Goal: Transaction & Acquisition: Book appointment/travel/reservation

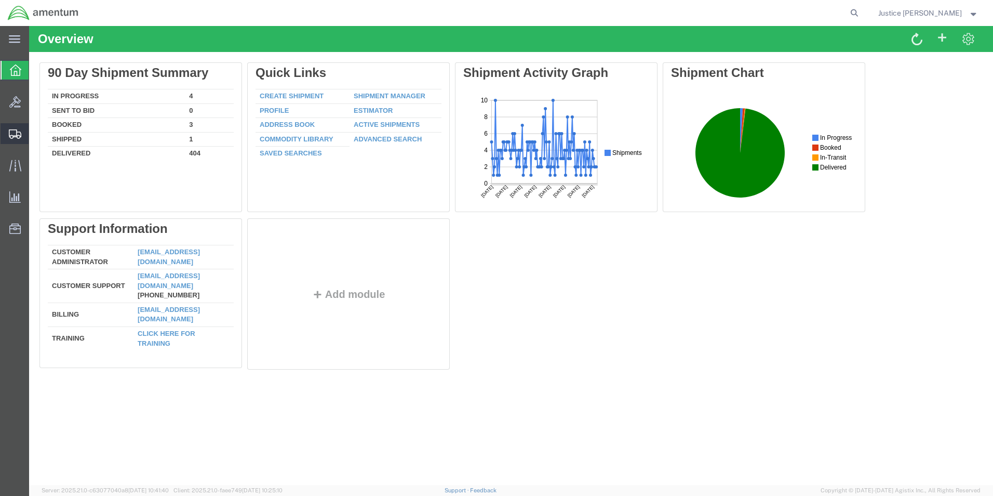
click at [0, 0] on span "Create Shipment" at bounding box center [0, 0] width 0 height 0
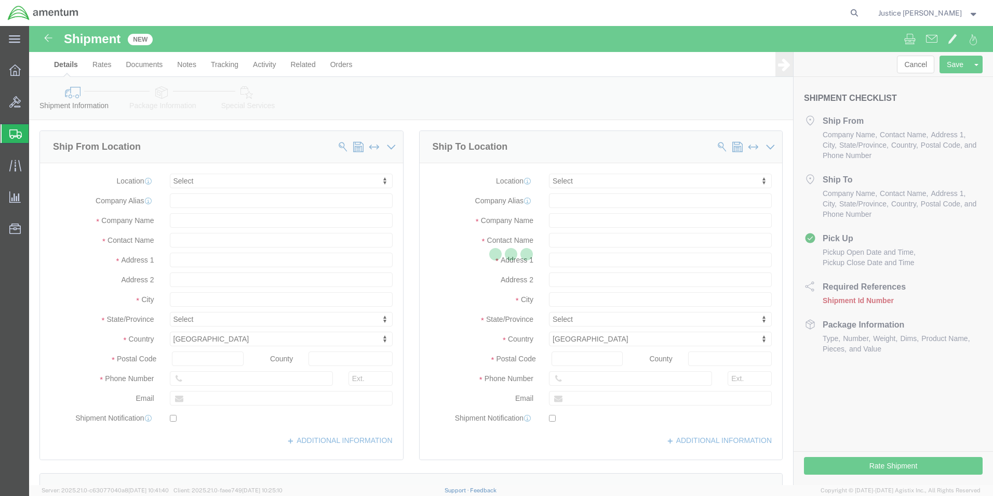
select select
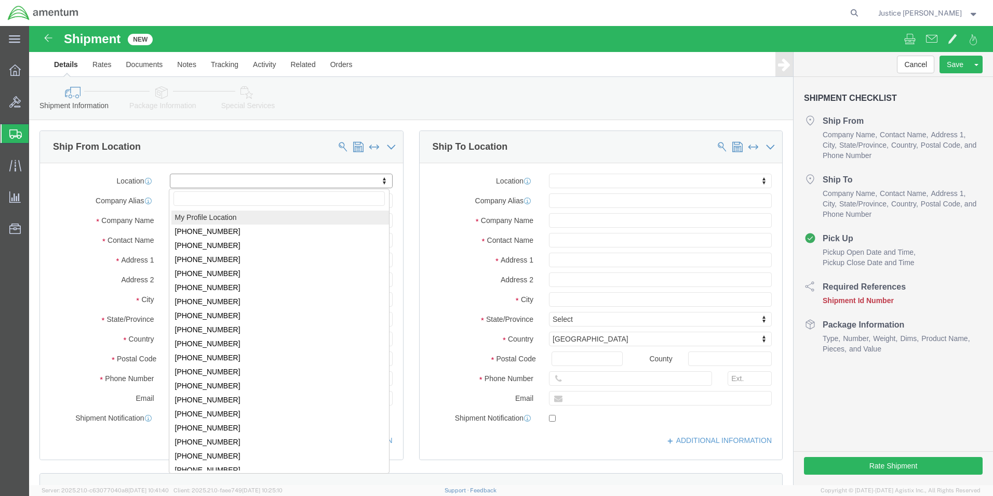
select select "MYPROFILE"
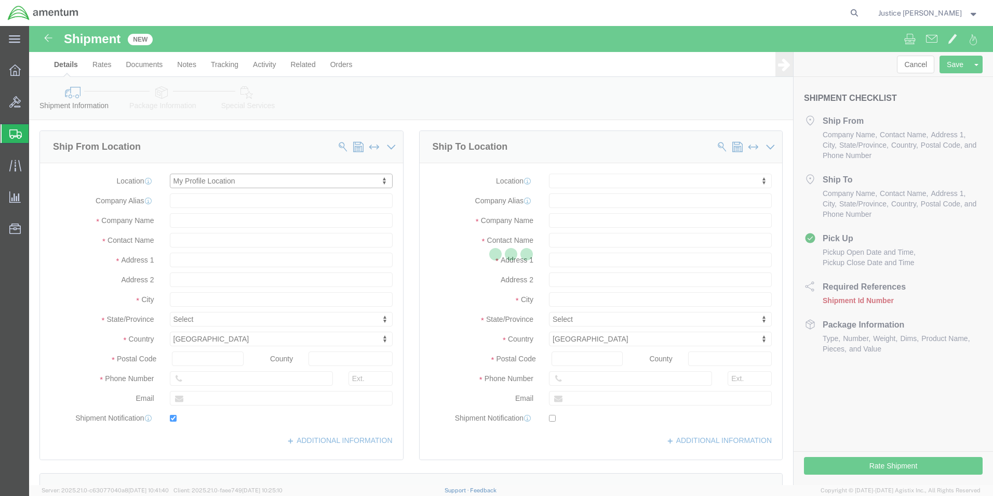
type input "5600 Air Cargo Road"
type input "73159-1109"
type input "[PHONE_NUMBER]"
type input "[EMAIL_ADDRESS][DOMAIN_NAME]"
checkbox input "true"
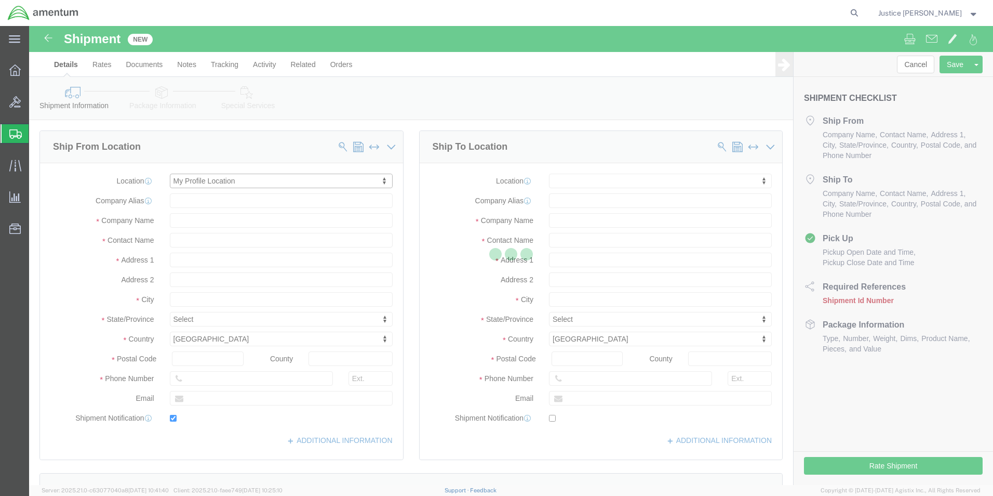
type input "Amentum Services, Inc."
type input "Justice [PERSON_NAME]"
type input "[US_STATE][GEOGRAPHIC_DATA]"
select select "OK"
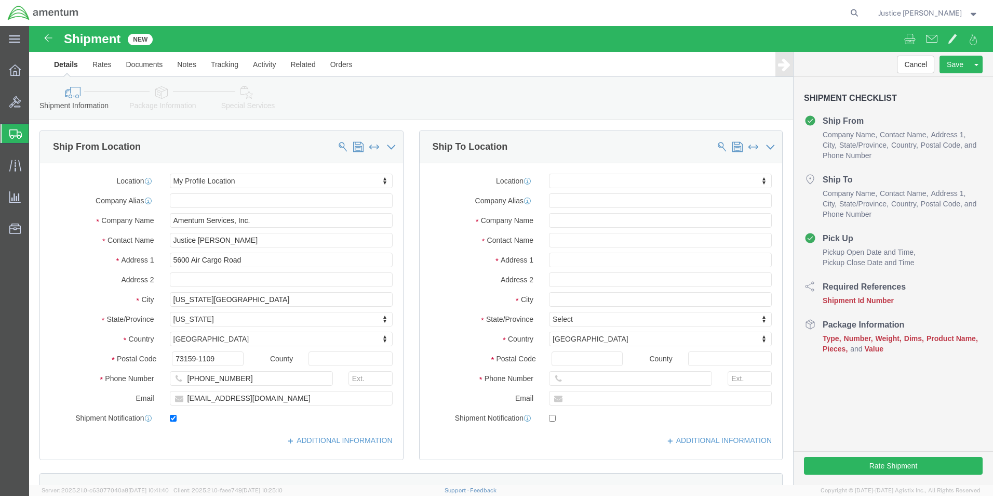
click div "Ship To Location Location My Profile Location [PHONE_NUMBER] [PHONE_NUMBER] [PH…"
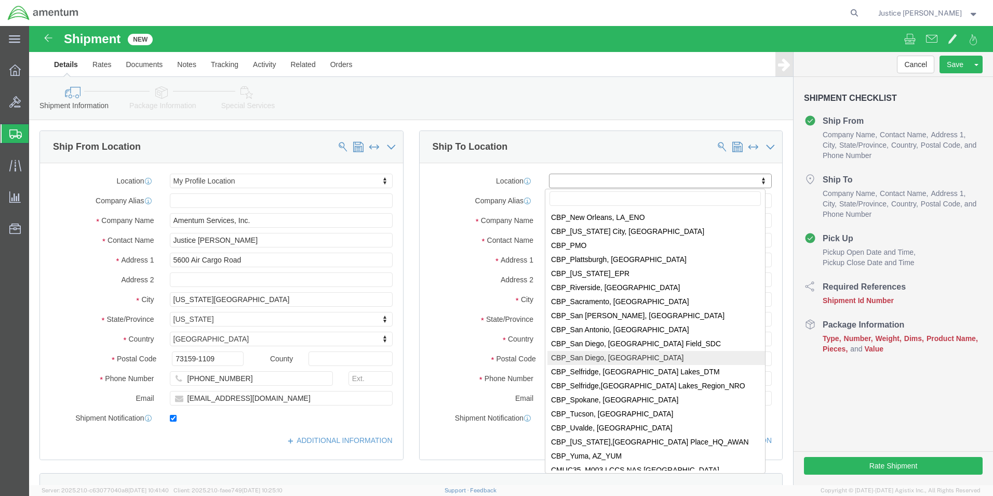
scroll to position [2338, 0]
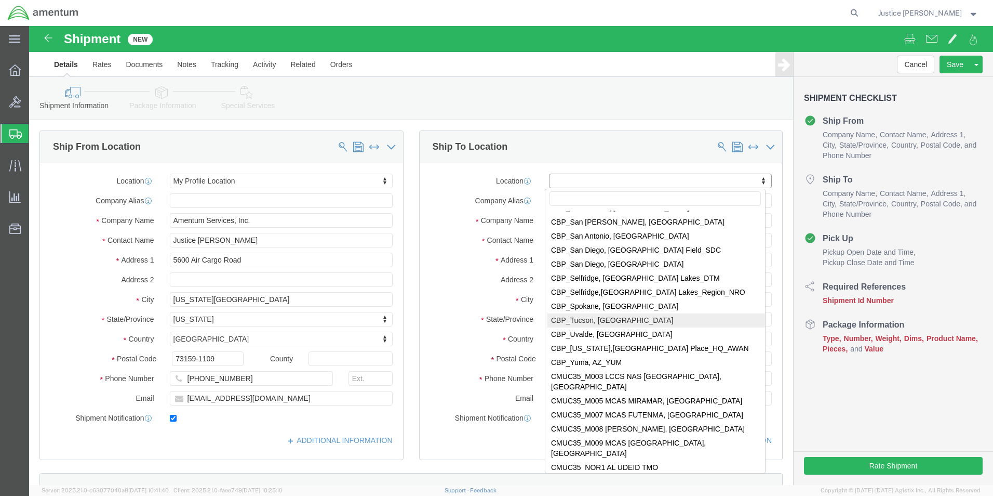
select select "49949"
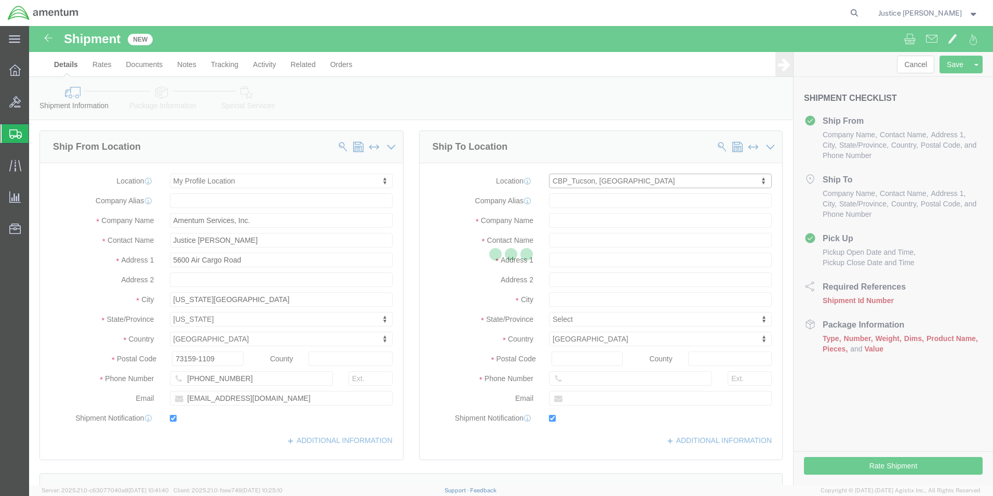
type input "[STREET_ADDRESS]"
type input "[PERSON_NAME] [GEOGRAPHIC_DATA]"
type input "85707"
type input "[PHONE_NUMBER]"
type input "[PERSON_NAME][EMAIL_ADDRESS][PERSON_NAME][DOMAIN_NAME]"
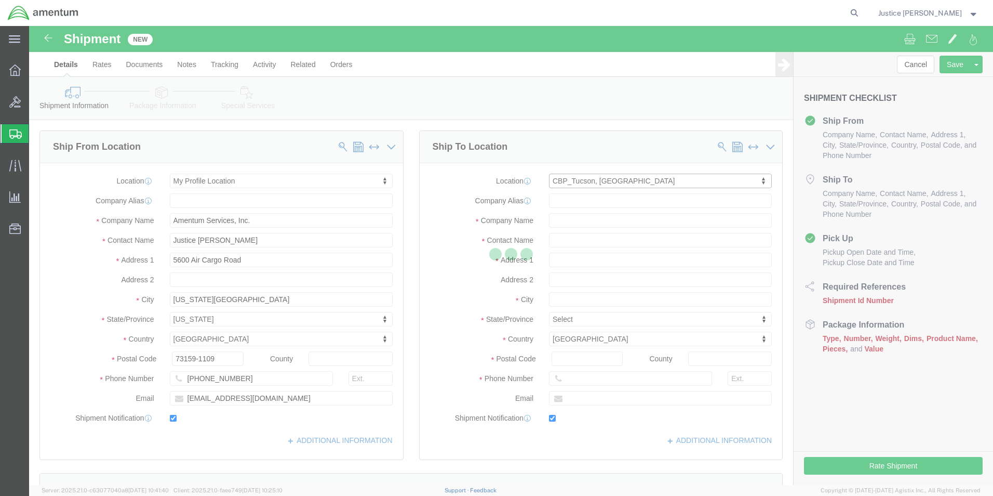
checkbox input "true"
type input "Amentum Services, Inc"
type input "[PERSON_NAME]"
type input "DM AFB"
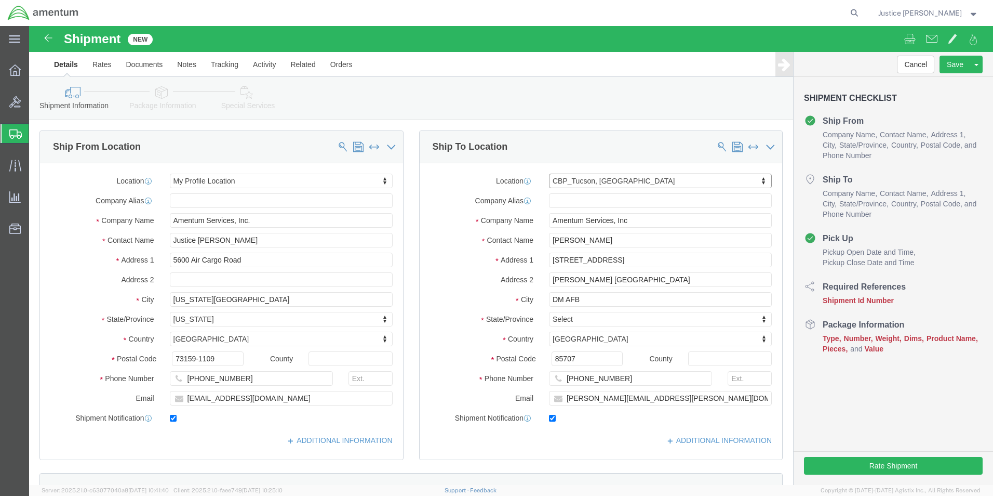
select select "AZ"
click div "Ship To Location Location [GEOGRAPHIC_DATA], [GEOGRAPHIC_DATA] My Profile Locat…"
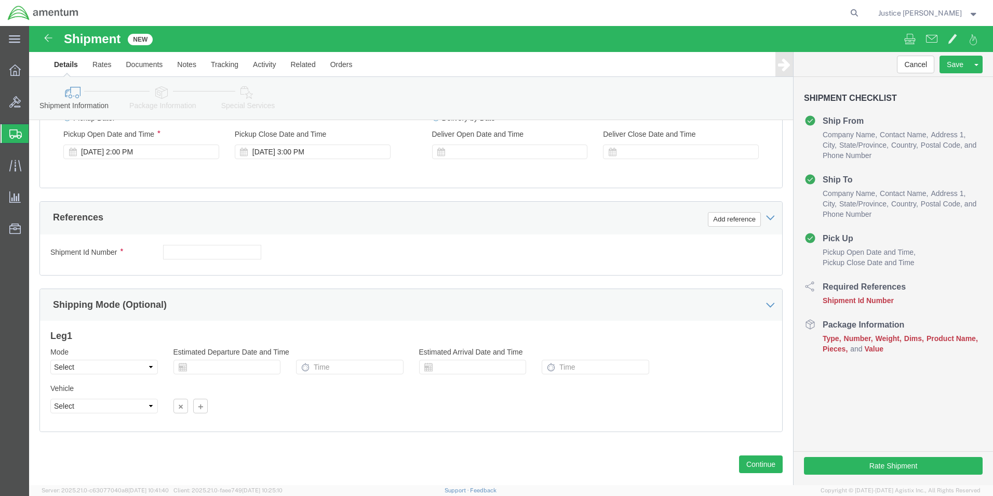
scroll to position [433, 0]
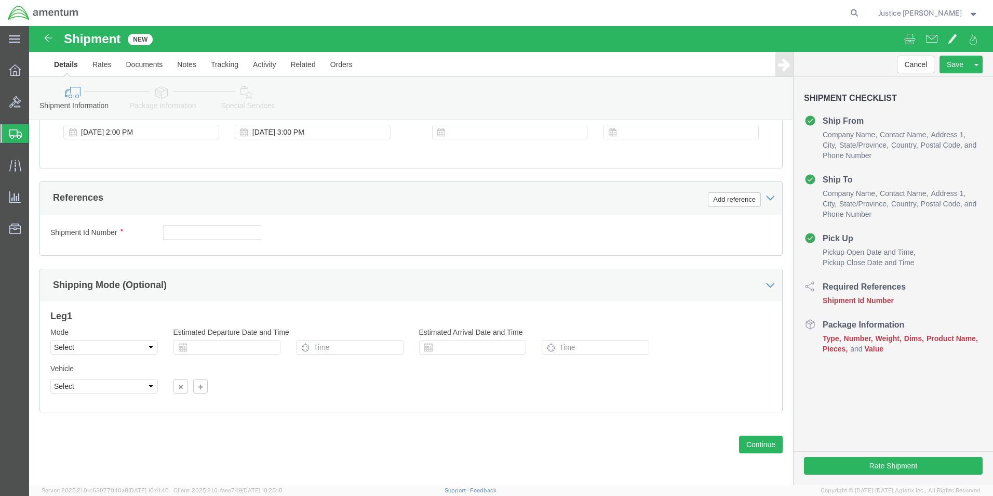
click div "Previous Continue"
click button "Continue"
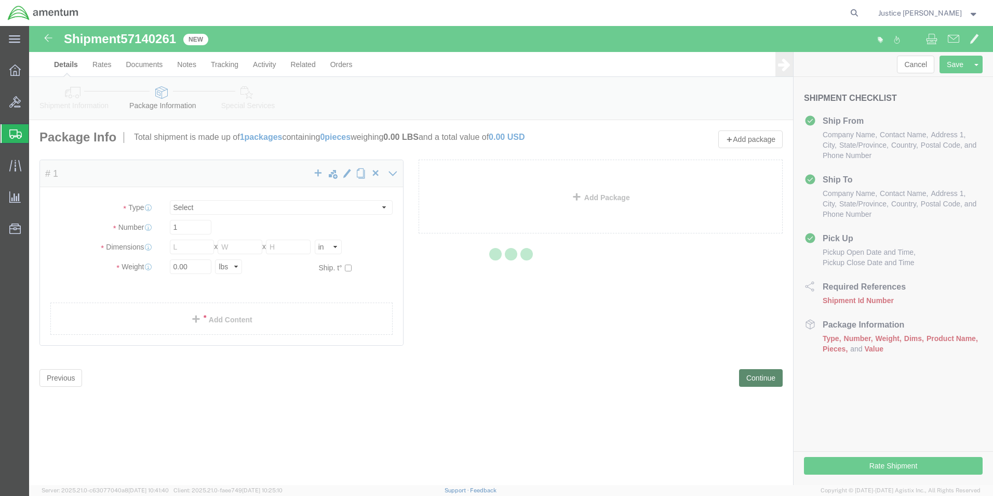
select select "CBOX"
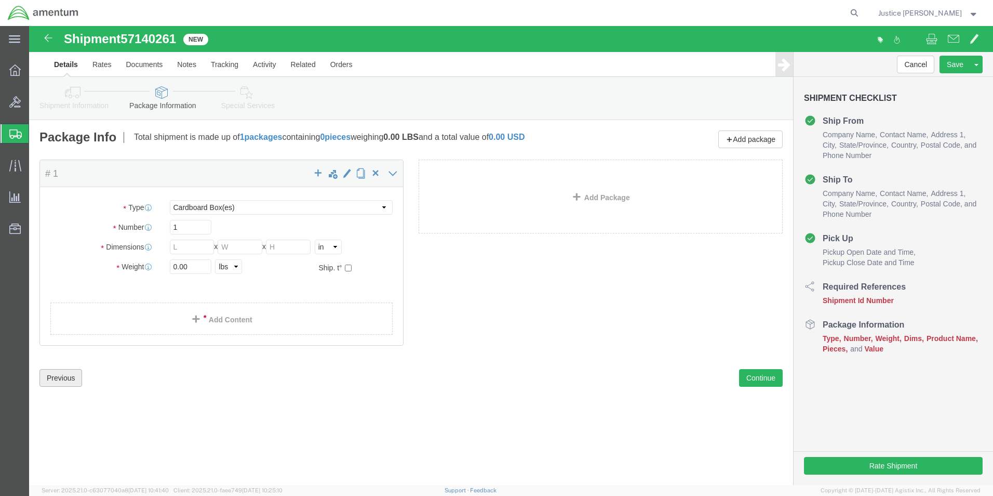
click button "Previous"
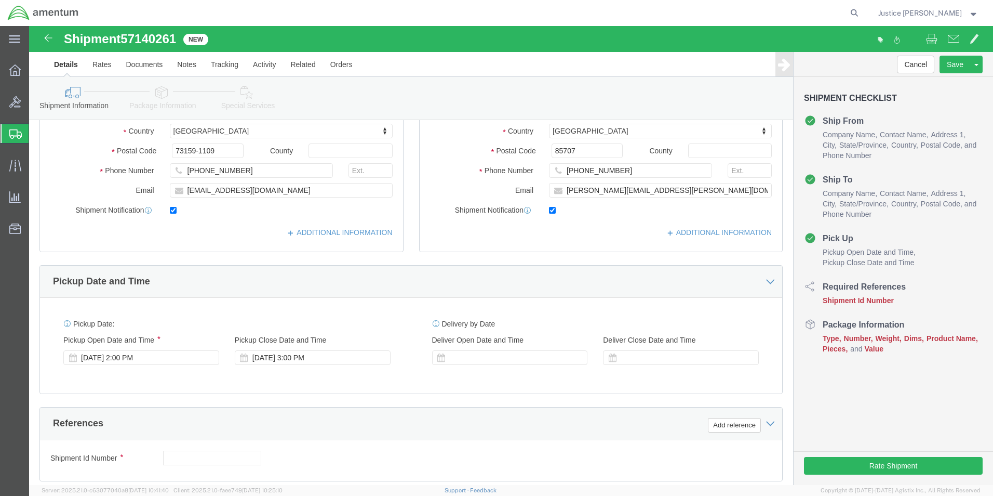
scroll to position [416, 0]
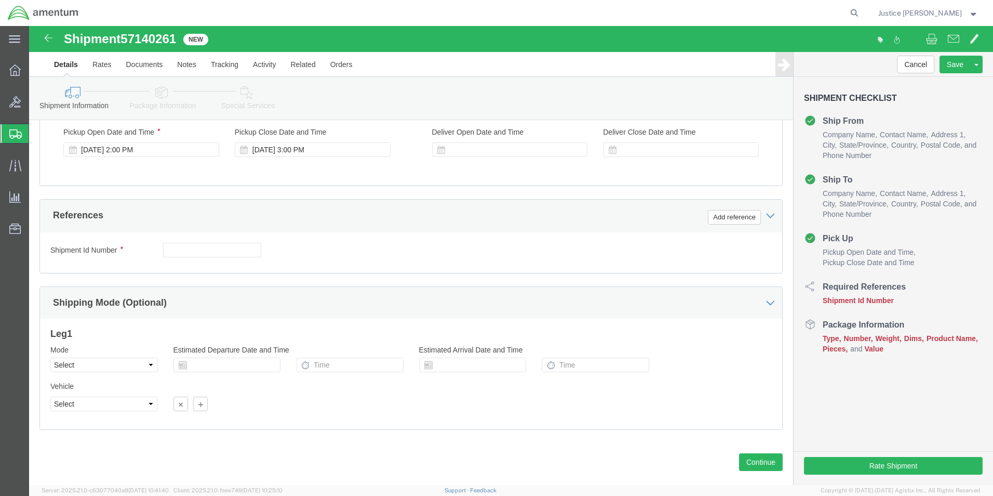
click div "Shipment Id Number Select Account Type Activity ID Airline Appointment Number A…"
drag, startPoint x: 97, startPoint y: 9, endPoint x: 150, endPoint y: 13, distance: 53.1
click span "57140261"
drag, startPoint x: 147, startPoint y: 14, endPoint x: 142, endPoint y: 15, distance: 5.4
copy span "57140261"
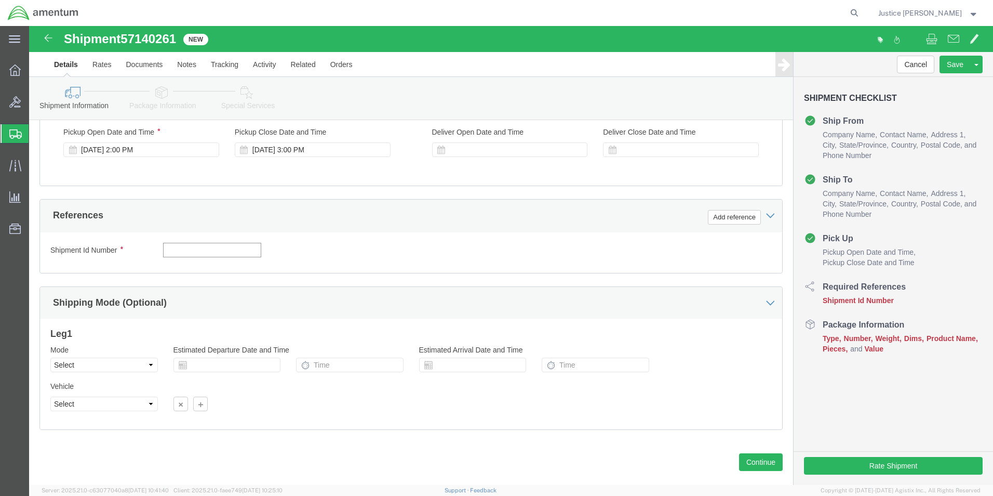
click input "text"
paste input "57140261"
type input "57140261"
click div "Shipment Id Number 57140261 Select Account Type Activity ID Airline Appointment…"
click button "Add reference"
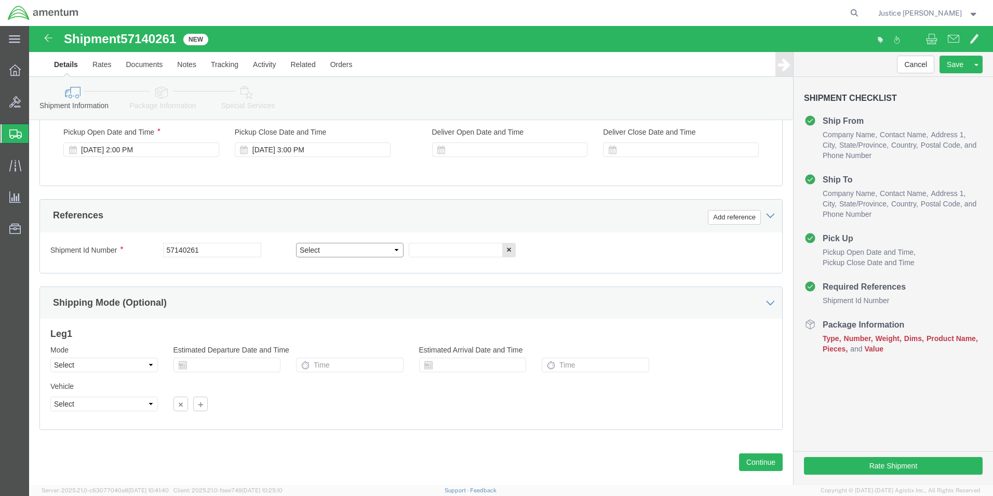
click select "Select Account Type Activity ID Airline Appointment Number ASN Batch Request # …"
select select "DEPT"
click select "Select Account Type Activity ID Airline Appointment Number ASN Batch Request # …"
click input "text"
type input "CBP"
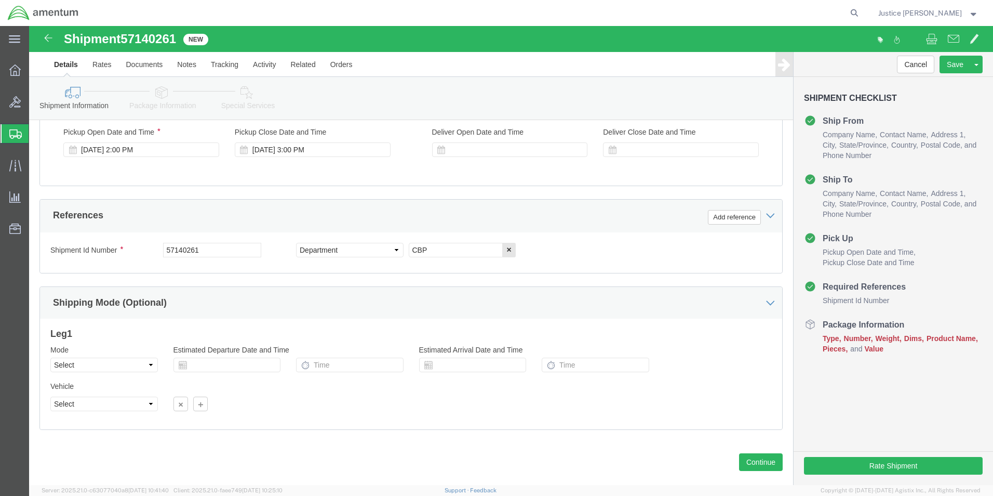
click div "Shipment Id Number 57140261 Select Account Type Activity ID Airline Appointment…"
click button "Add reference"
click select "Select Account Type Activity ID Airline Appointment Number ASN Batch Request # …"
select select "CUSTREF"
click select "Select Account Type Activity ID Airline Appointment Number ASN Batch Request # …"
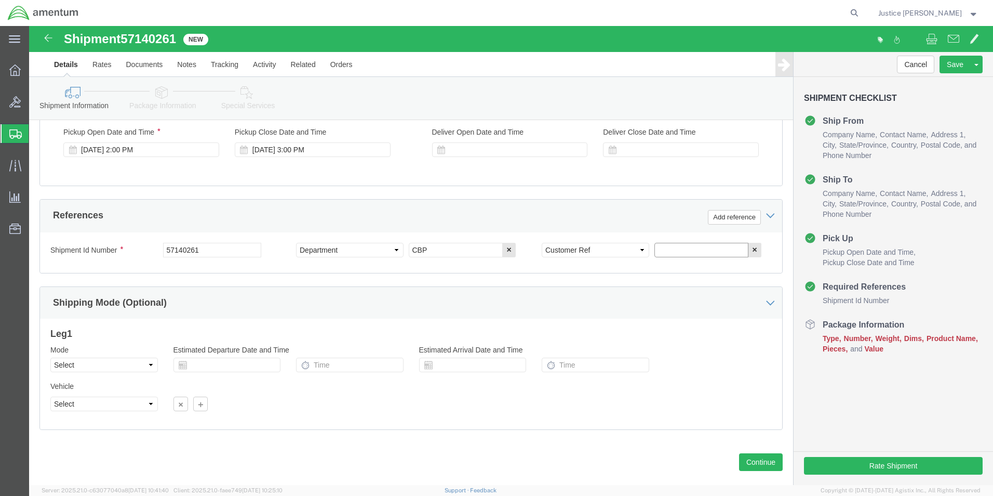
click input "text"
paste input "537-012555"
click input "537-012555/"
paste input "537-012552"
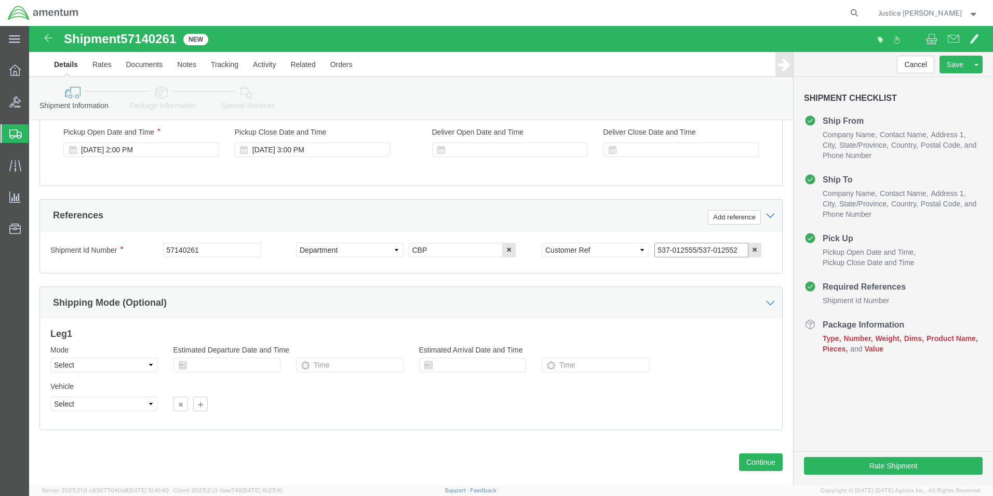
type input "537-012555/537-012552"
click div "Ship From Location Location My Profile Location My Profile Location [PHONE_NUMB…"
click button "Continue"
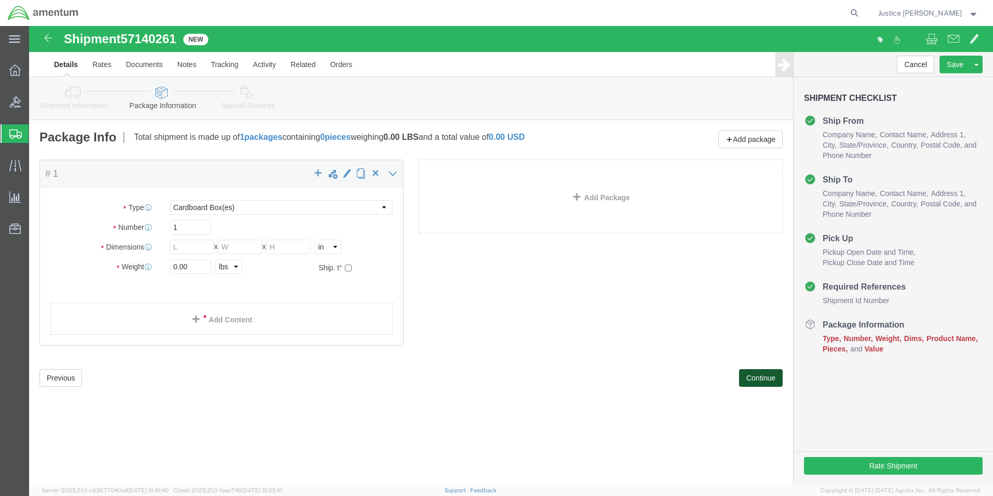
scroll to position [0, 0]
click select "Select BCK Boxes Bale(s) Basket(s) Bolt(s) Bottle(s) Buckets Bulk Bundle(s) Can…"
select select "ENV"
click select "Select BCK Boxes Bale(s) Basket(s) Bolt(s) Bottle(s) Buckets Bulk Bundle(s) Can…"
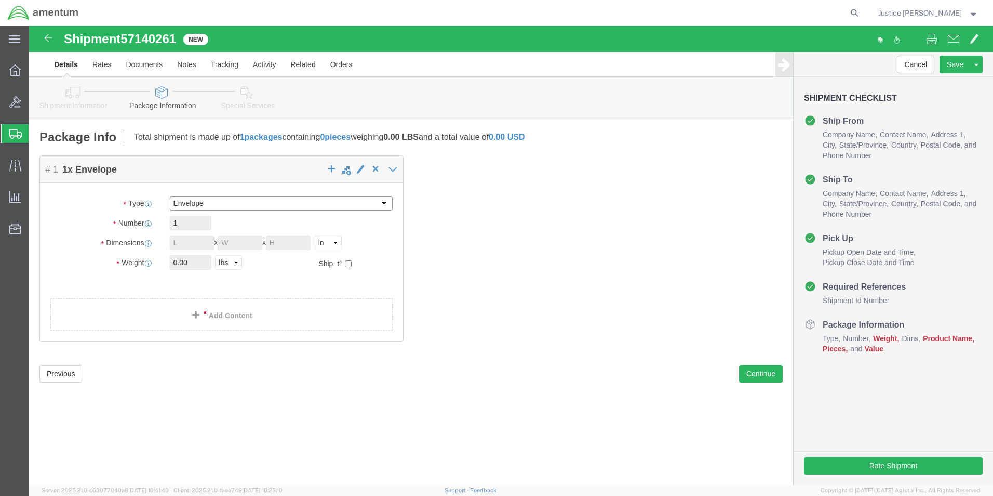
type input "9.50"
type input "12.50"
type input "0.25"
type input "1"
click link "Add Content"
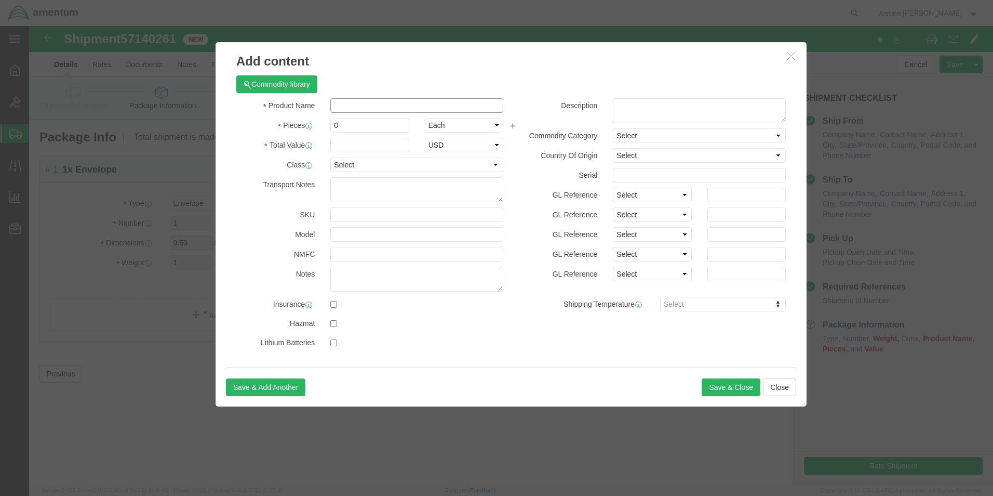
click input "text"
type input "A/C PARTS"
click div "Commodity library"
drag, startPoint x: 320, startPoint y: 107, endPoint x: 298, endPoint y: 106, distance: 22.3
click div "Product Name A/C PARTS Pieces 0 Select Bag Barrels 100Board Feet Bottle Box Bli…"
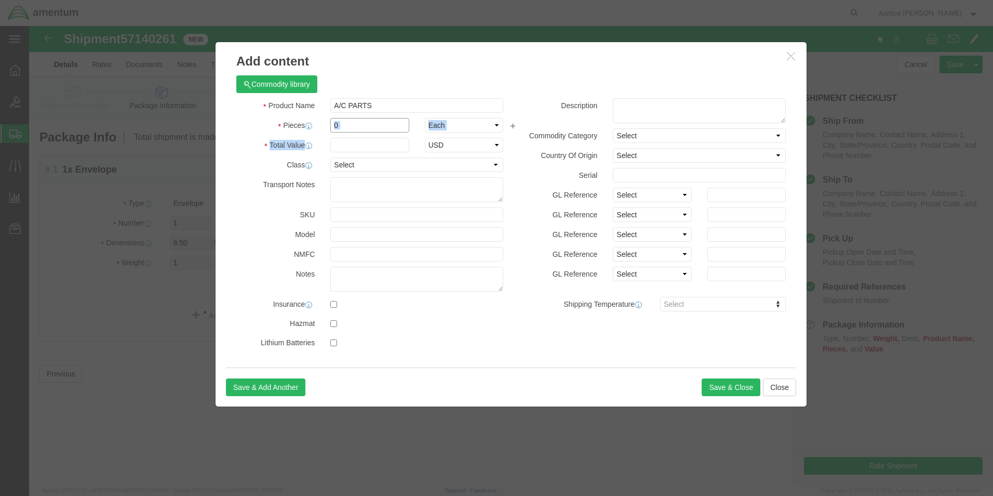
drag, startPoint x: 298, startPoint y: 106, endPoint x: 309, endPoint y: 106, distance: 11.4
click input "0"
drag, startPoint x: 309, startPoint y: 99, endPoint x: 290, endPoint y: 103, distance: 19.2
click div "0"
type input "2"
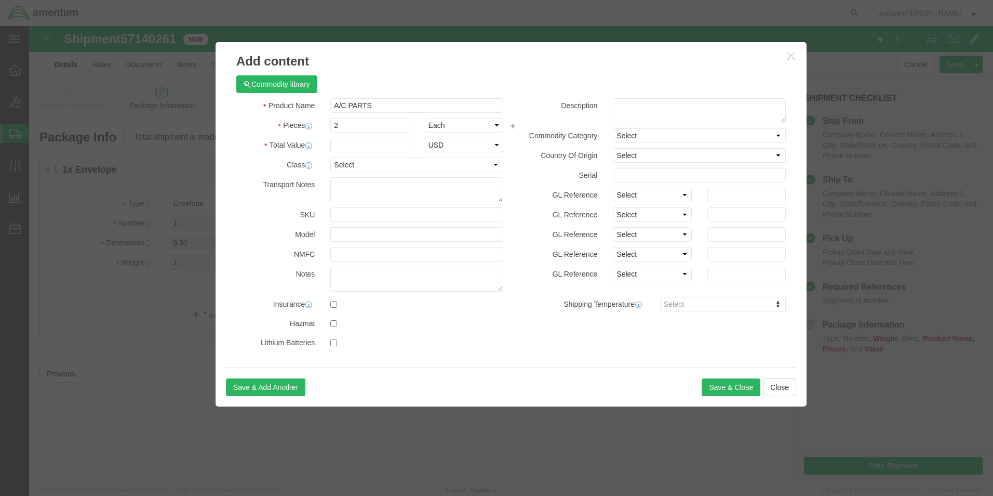
click h3 "Add content"
click input "text"
type input "300"
click div "Commodity library"
click button "Save & Close"
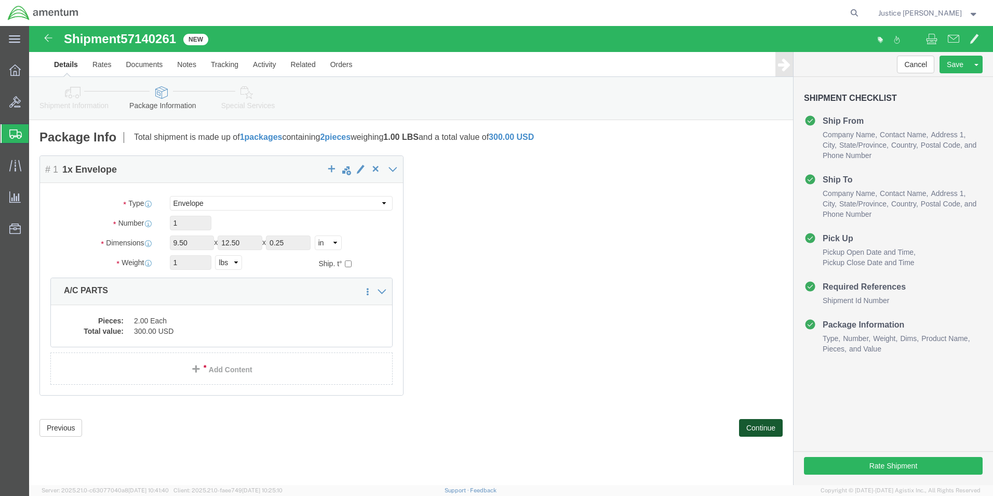
click button "Continue"
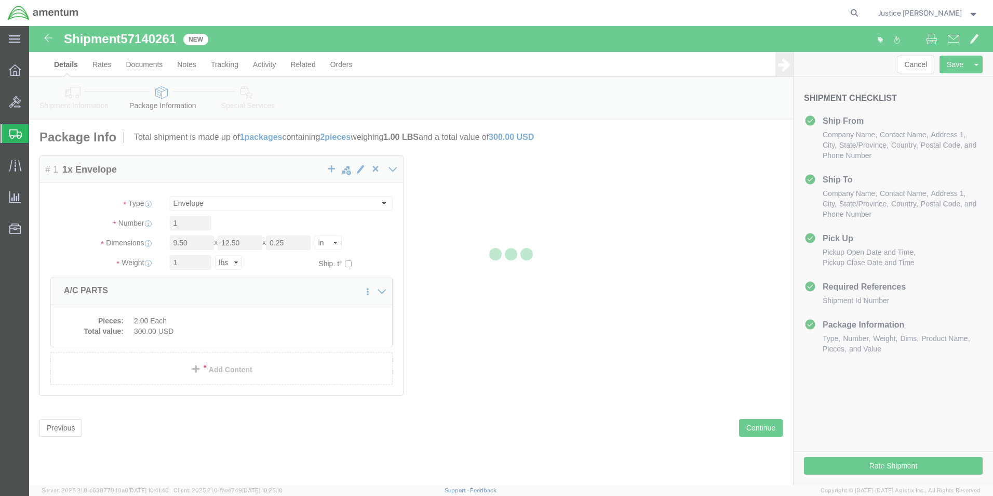
select select
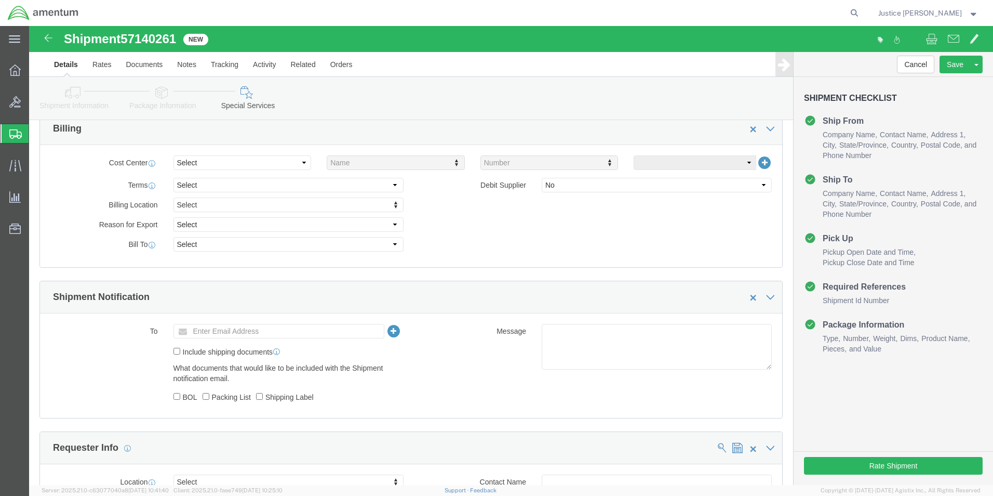
scroll to position [571, 0]
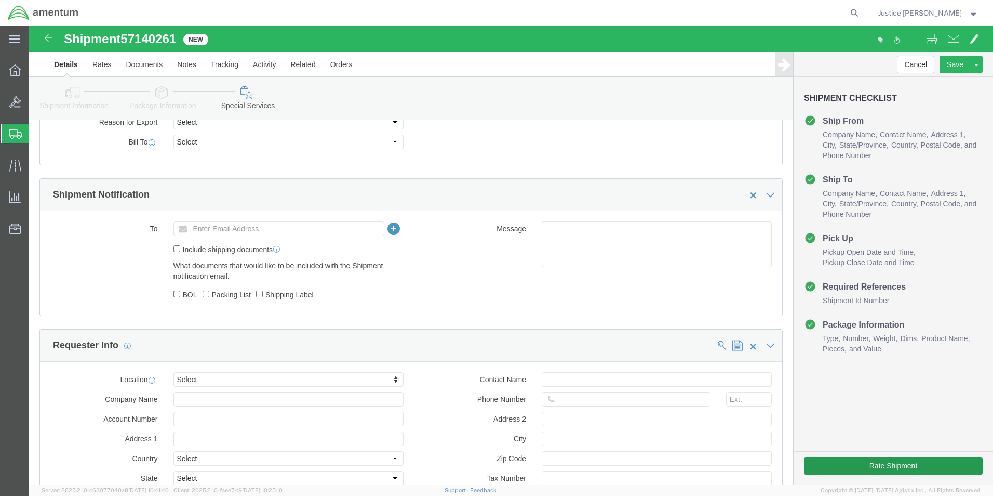
click div "Rate Shipment"
click button "Rate Shipment"
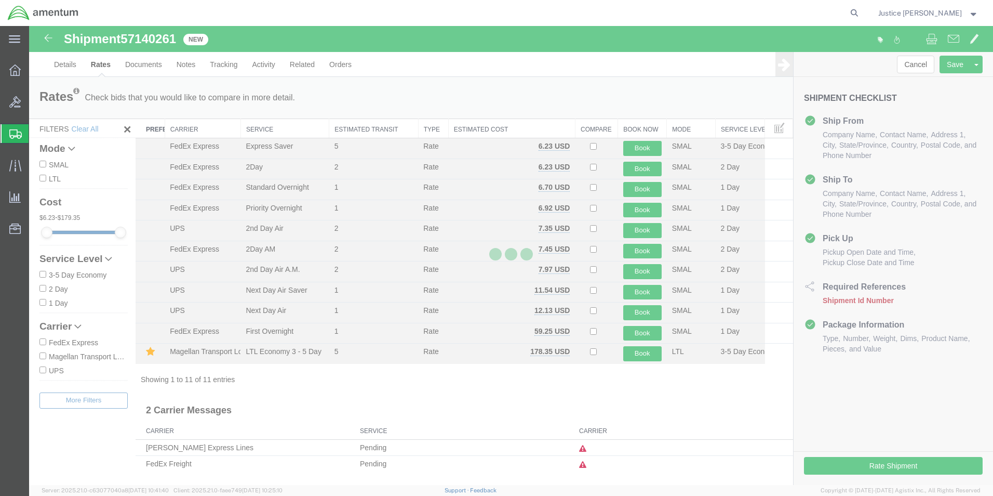
scroll to position [0, 0]
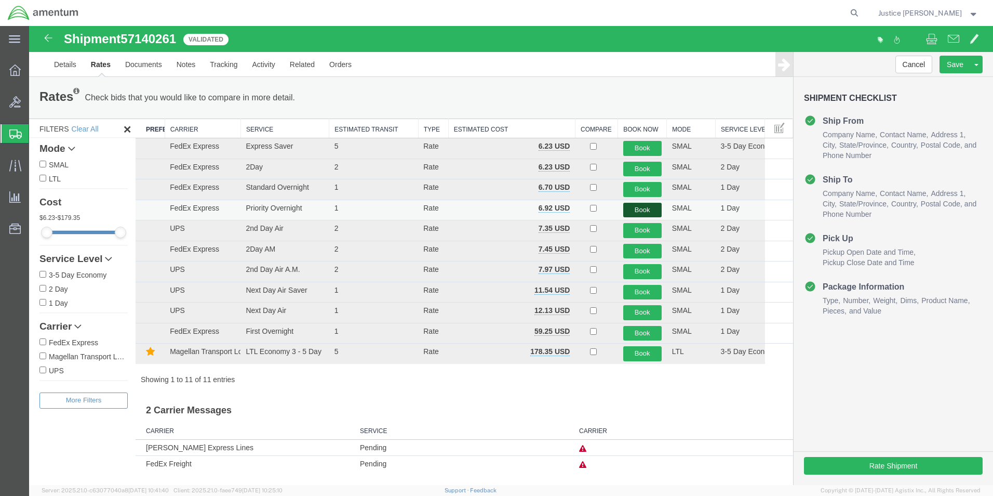
click at [646, 206] on button "Book" at bounding box center [642, 210] width 38 height 15
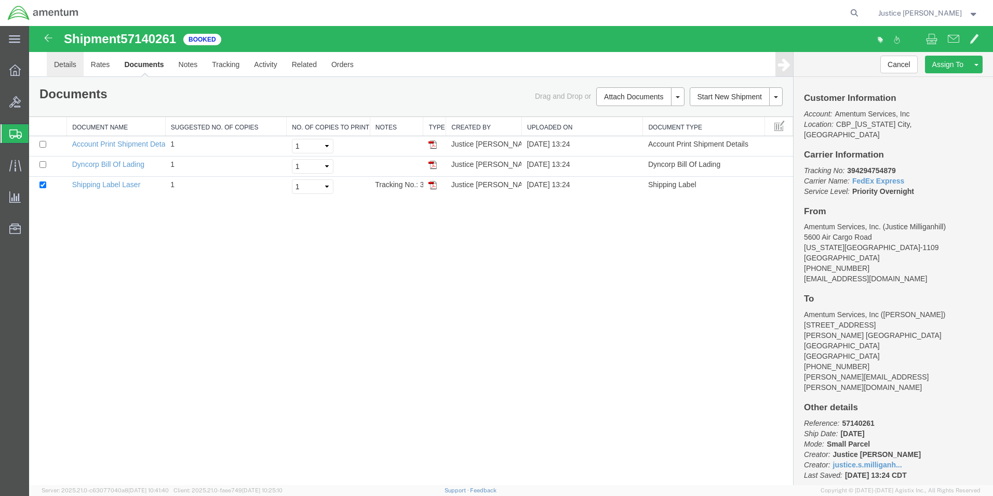
click at [70, 63] on link "Details" at bounding box center [65, 64] width 37 height 25
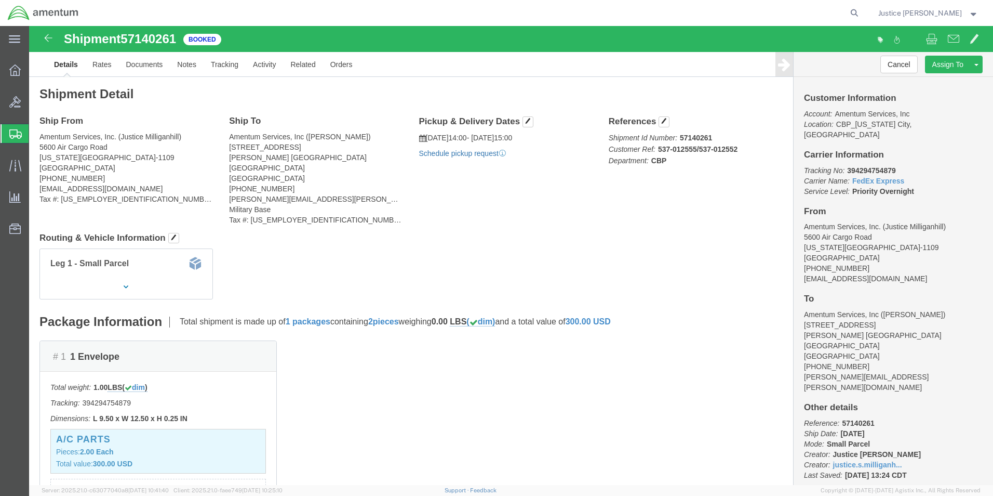
click link "Schedule pickup request"
click link "Documents"
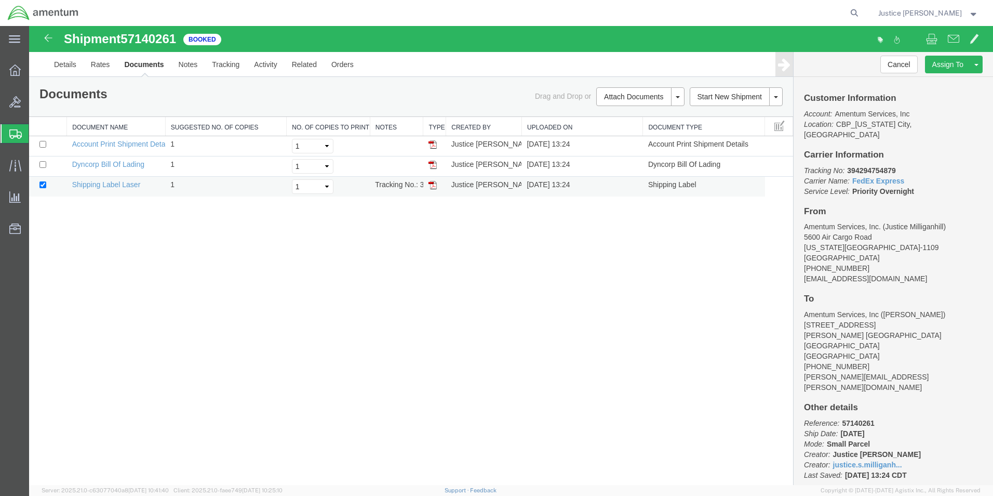
click at [433, 186] on img at bounding box center [433, 185] width 8 height 8
drag, startPoint x: 902, startPoint y: 159, endPoint x: 847, endPoint y: 162, distance: 54.6
click at [847, 165] on p "Tracking No: 394294754879 Carrier Name: FedEx Express FedEx Express Service Lev…" at bounding box center [893, 180] width 179 height 31
copy b "394294754879"
